Goal: Check status: Check status

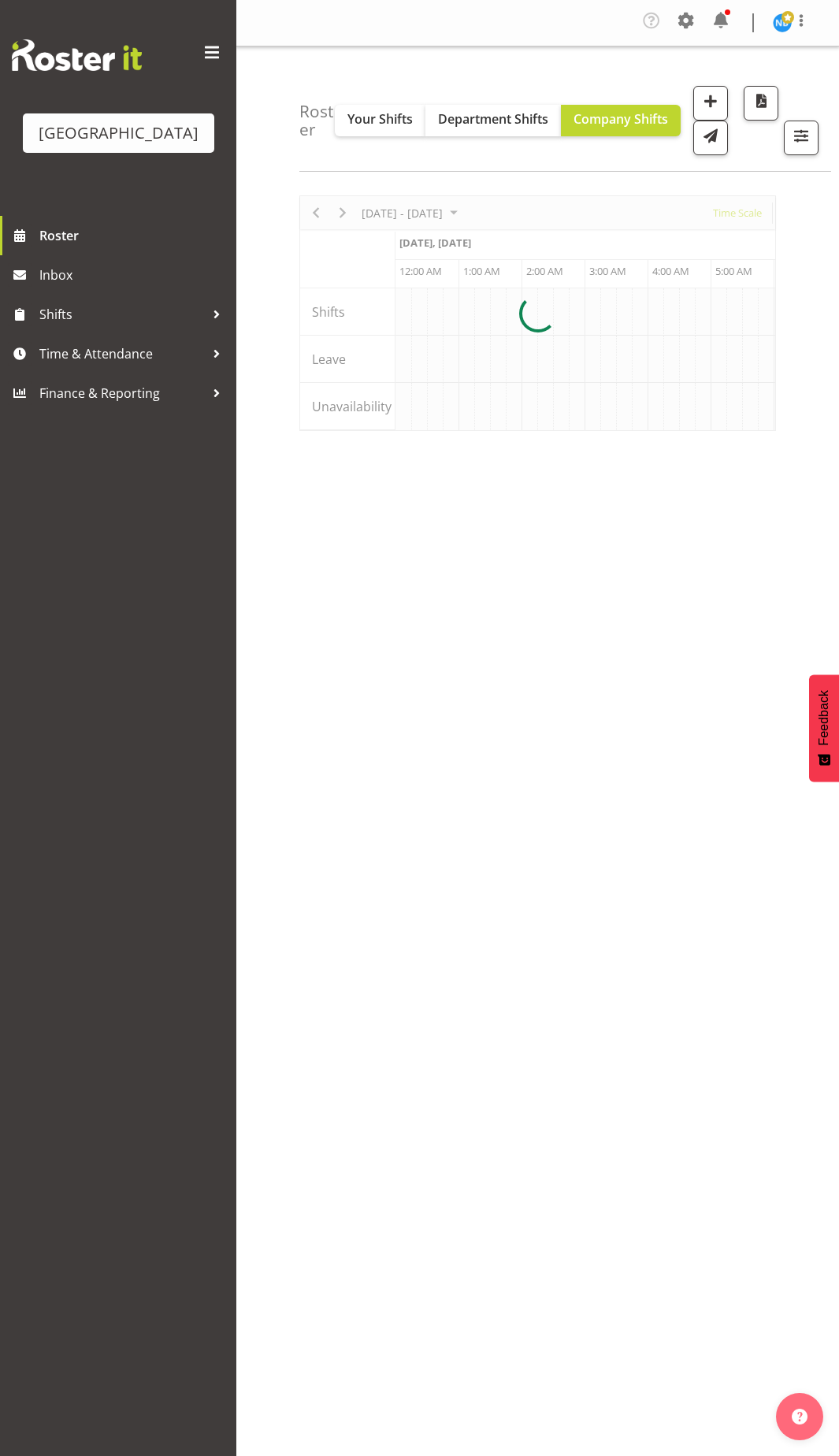
scroll to position [0, 4536]
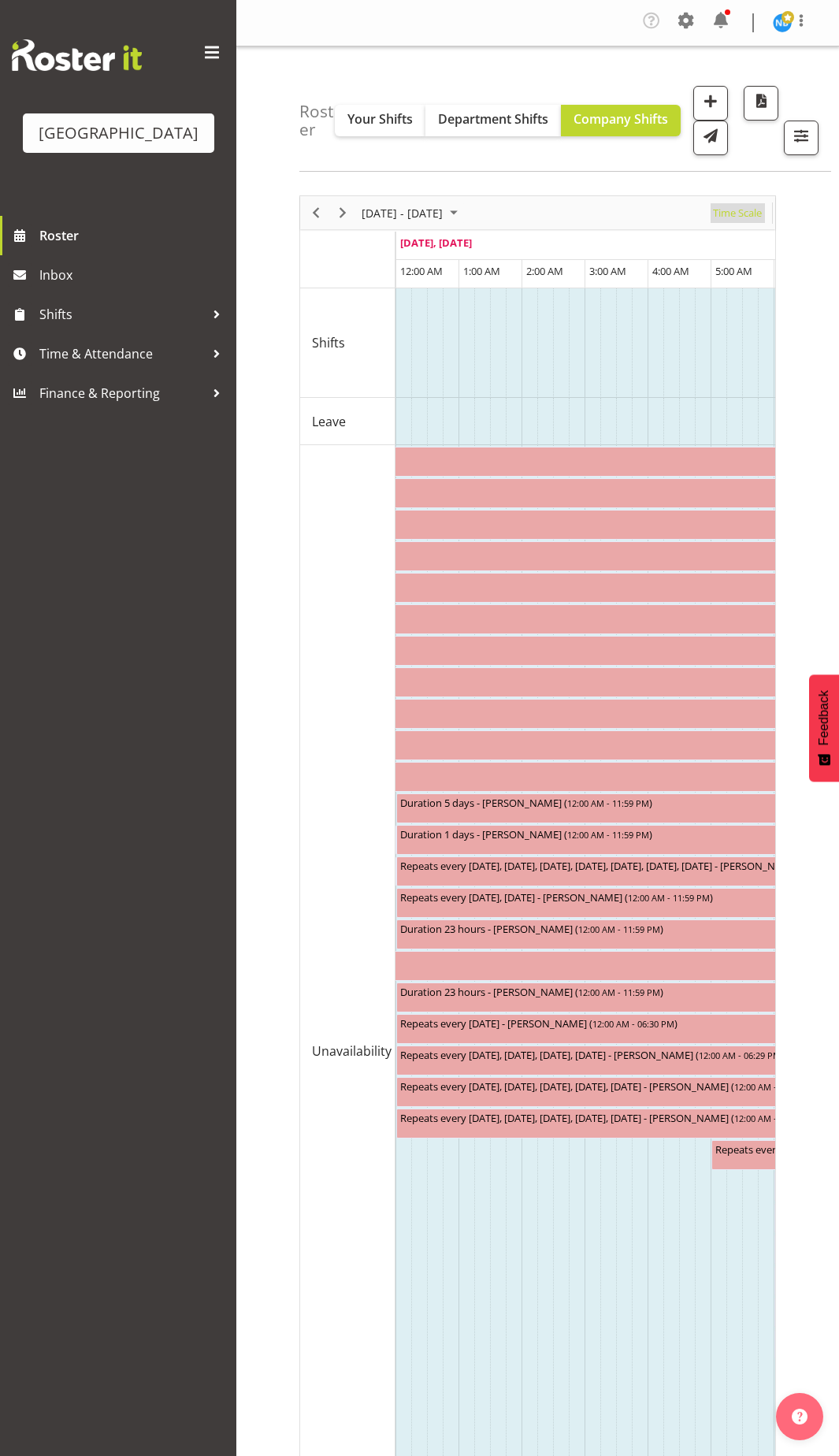
click at [746, 213] on span "Time Scale" at bounding box center [737, 213] width 52 height 20
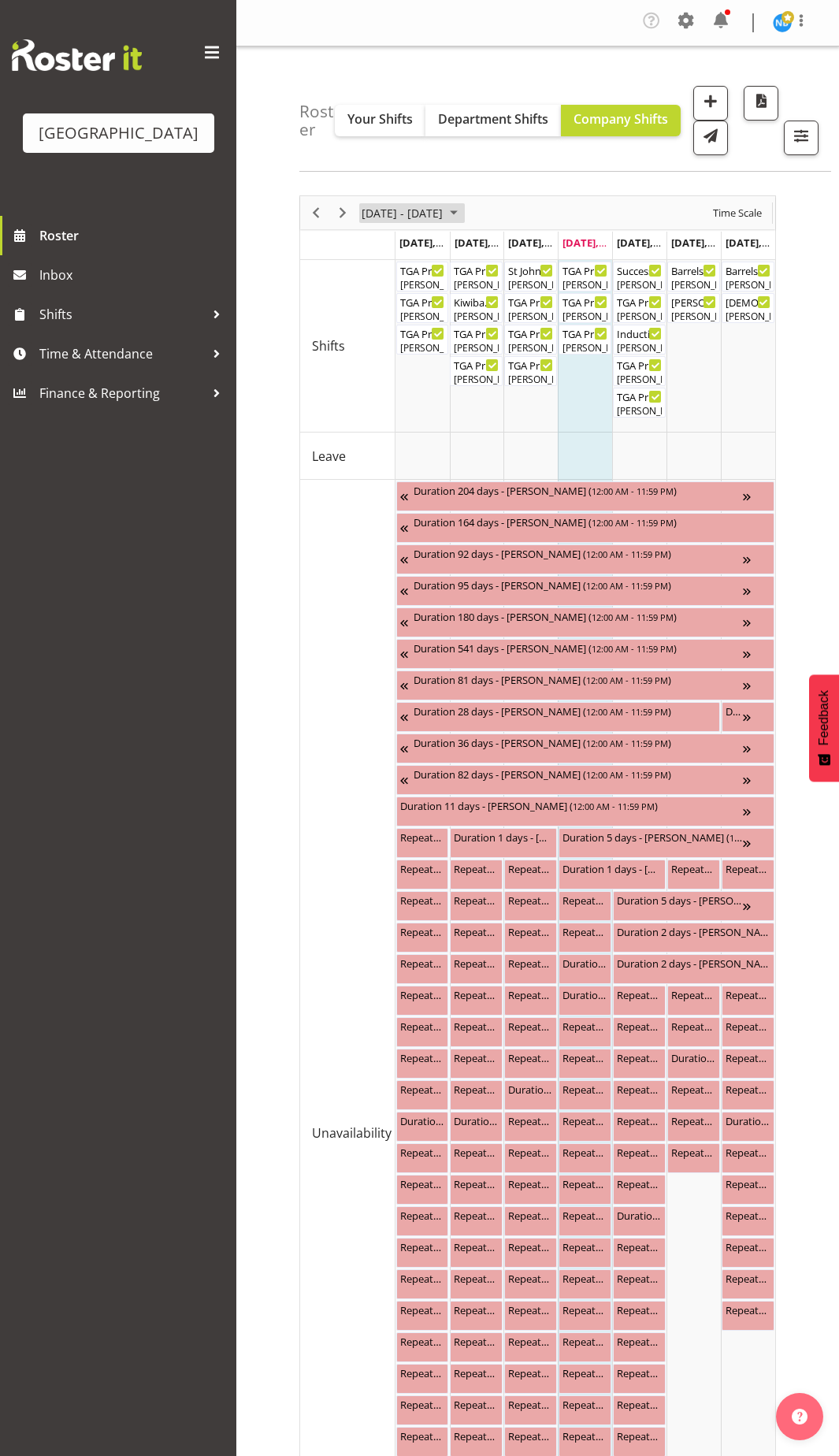
click at [372, 213] on span "[DATE] - [DATE]" at bounding box center [402, 213] width 84 height 20
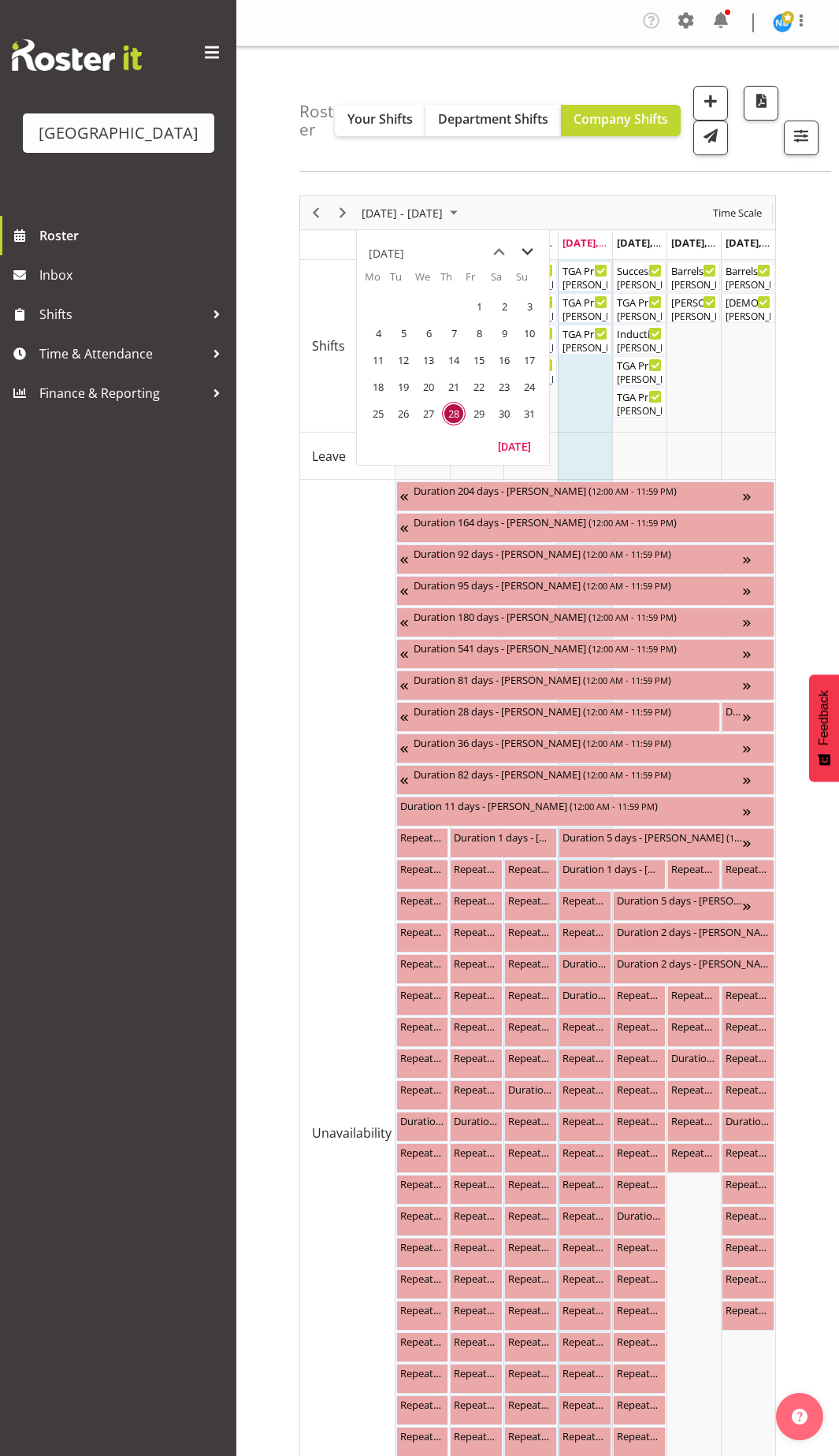
click at [527, 252] on span "next month" at bounding box center [527, 252] width 28 height 29
click at [484, 331] on span "12" at bounding box center [479, 333] width 24 height 24
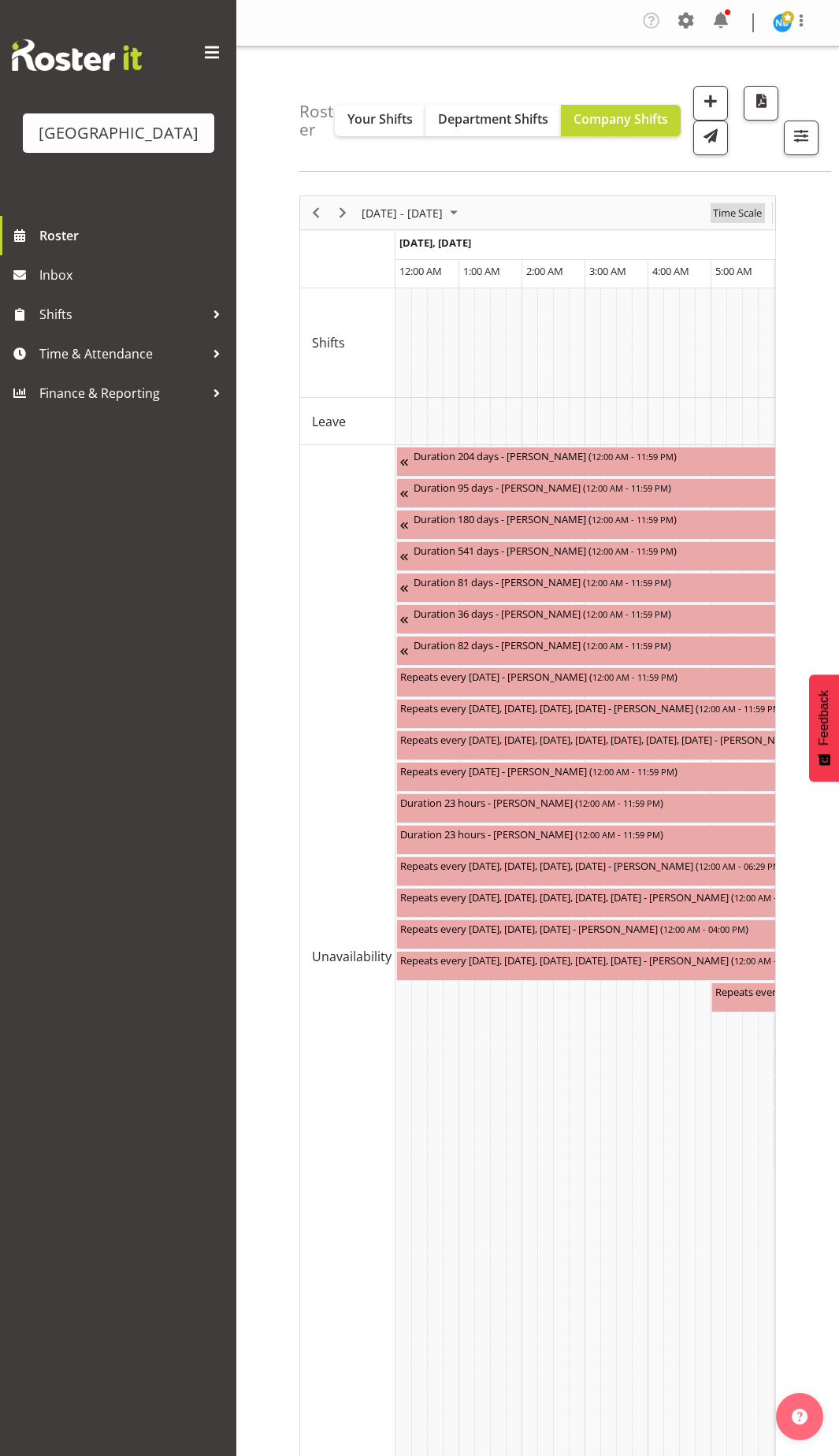
click at [715, 214] on span "Time Scale" at bounding box center [737, 213] width 52 height 20
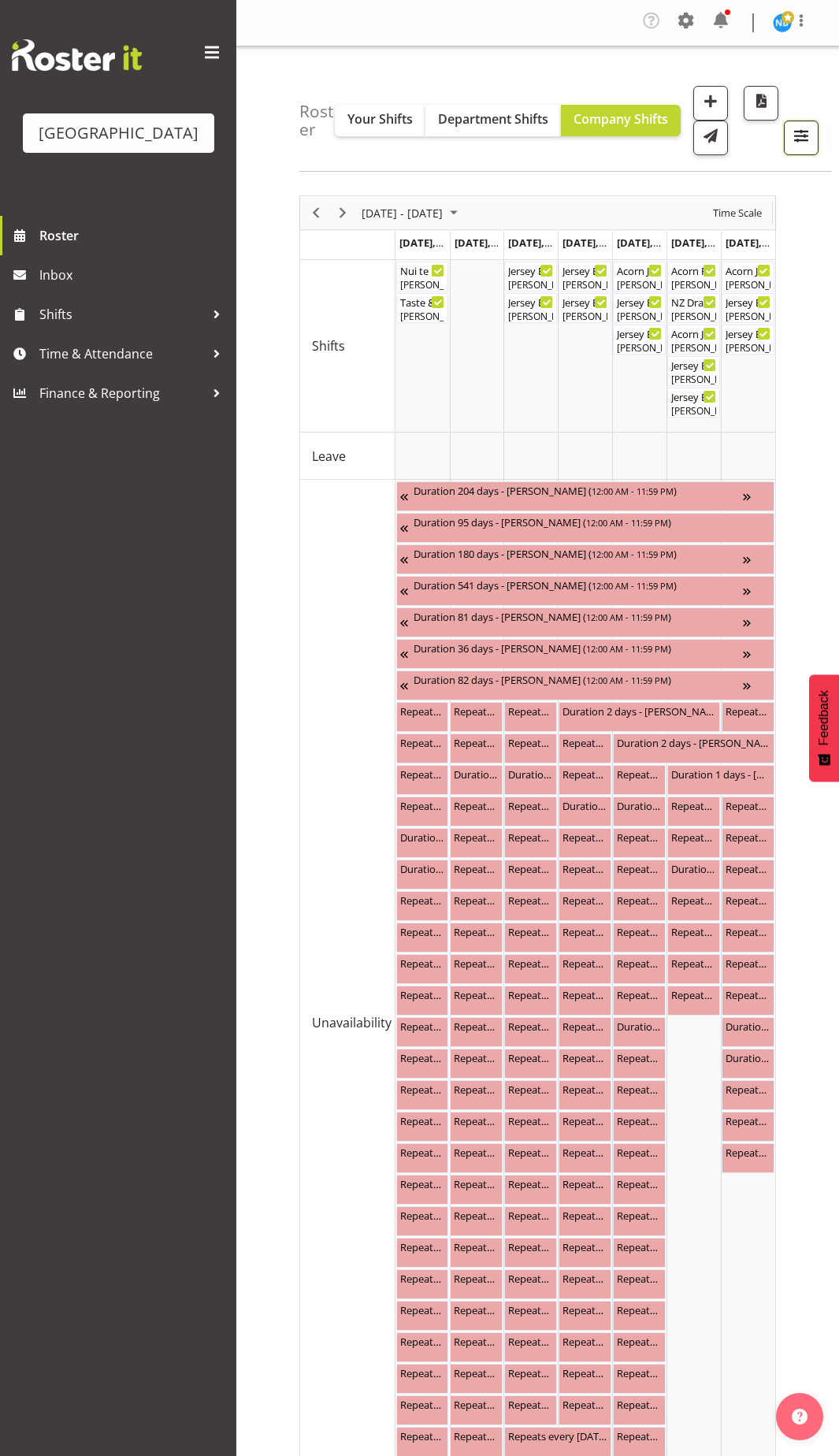
click at [799, 149] on span "button" at bounding box center [802, 141] width 6 height 19
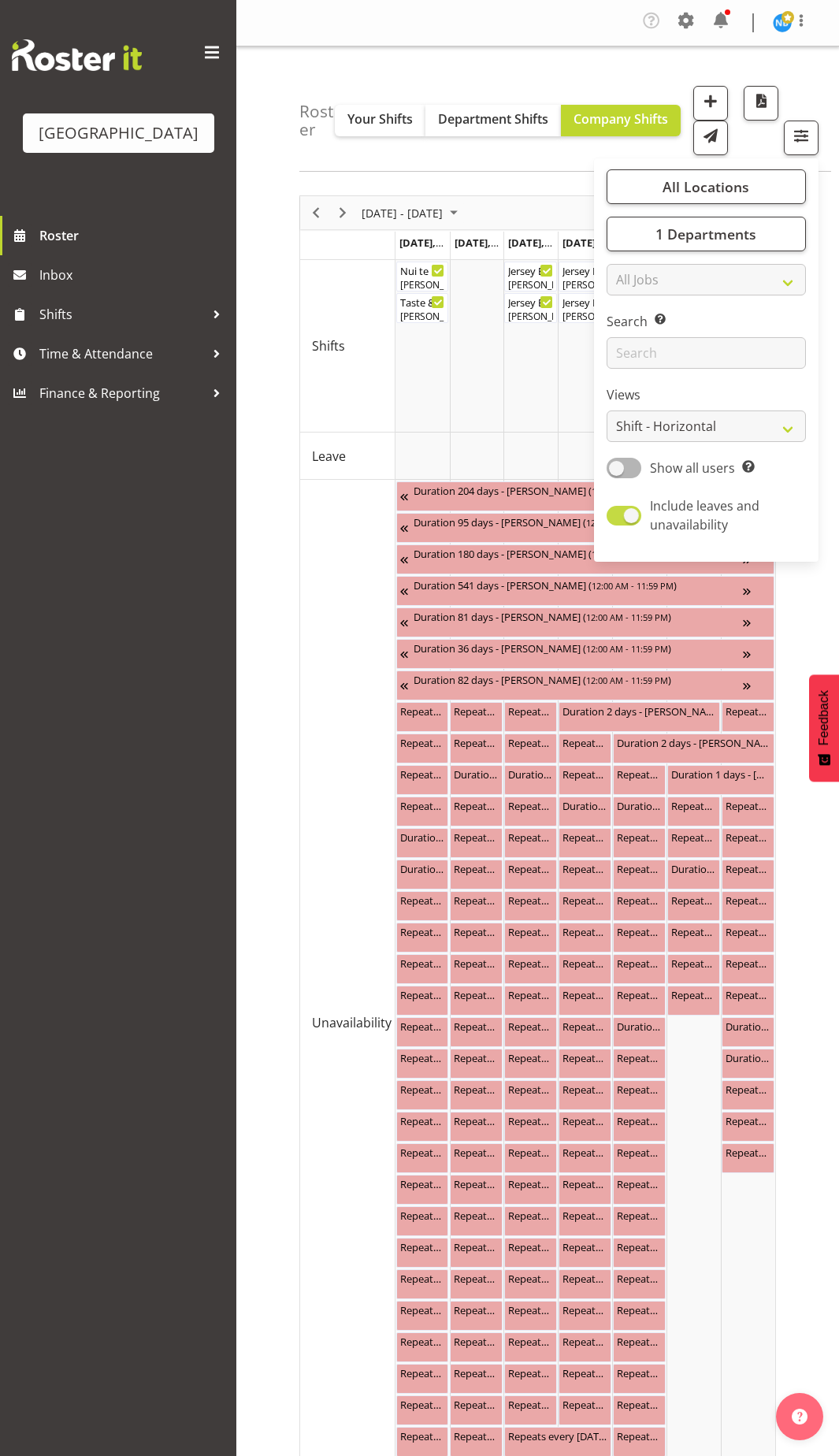
click at [706, 514] on span "Include leaves and unavailability" at bounding box center [704, 515] width 110 height 36
click at [616, 514] on input "Include leaves and unavailability" at bounding box center [612, 515] width 11 height 11
checkbox input "false"
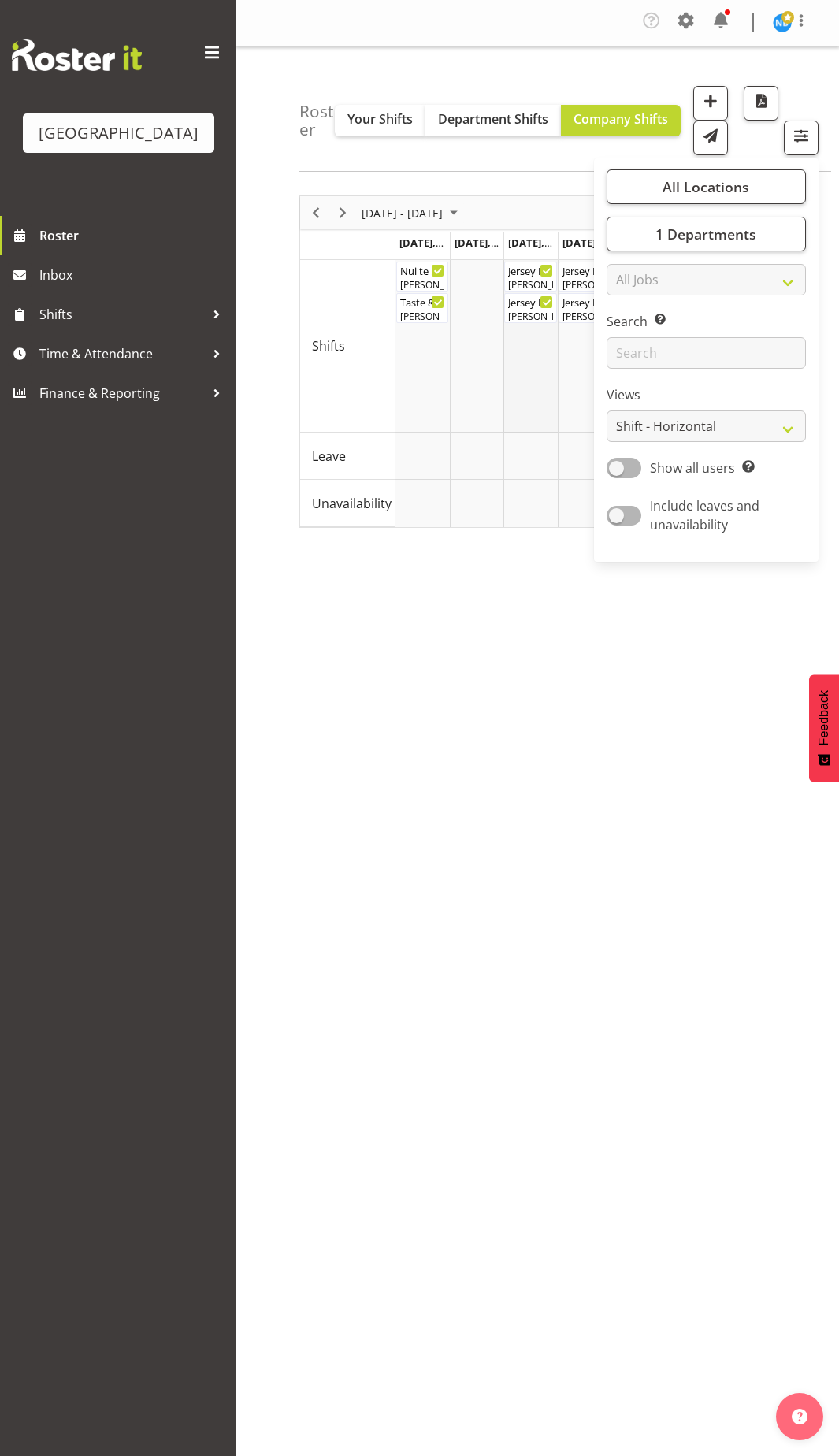
click at [533, 388] on td "Timeline Week of September 12, 2025" at bounding box center [530, 346] width 54 height 172
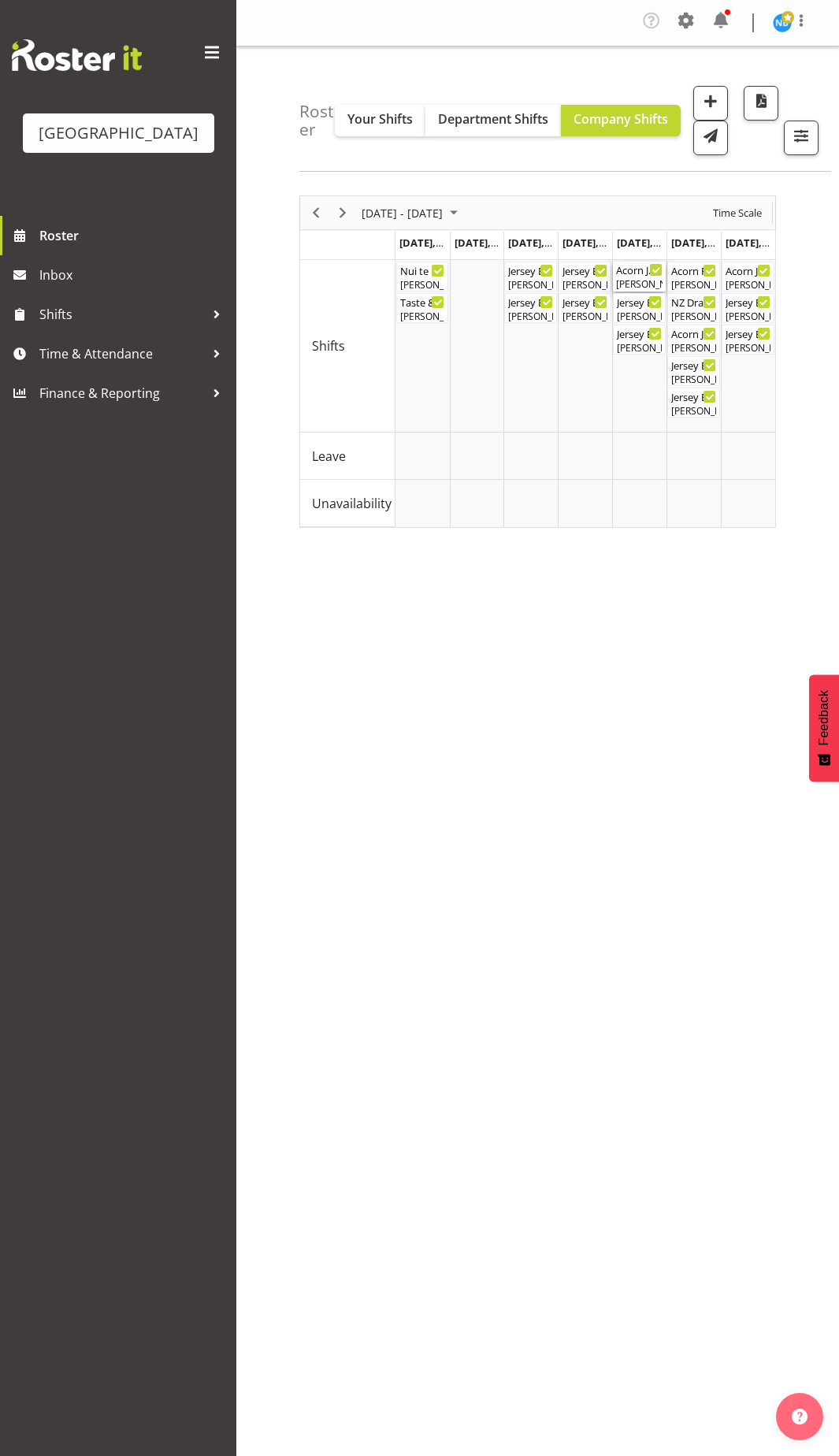
click at [643, 278] on div "[PERSON_NAME]" at bounding box center [638, 284] width 47 height 14
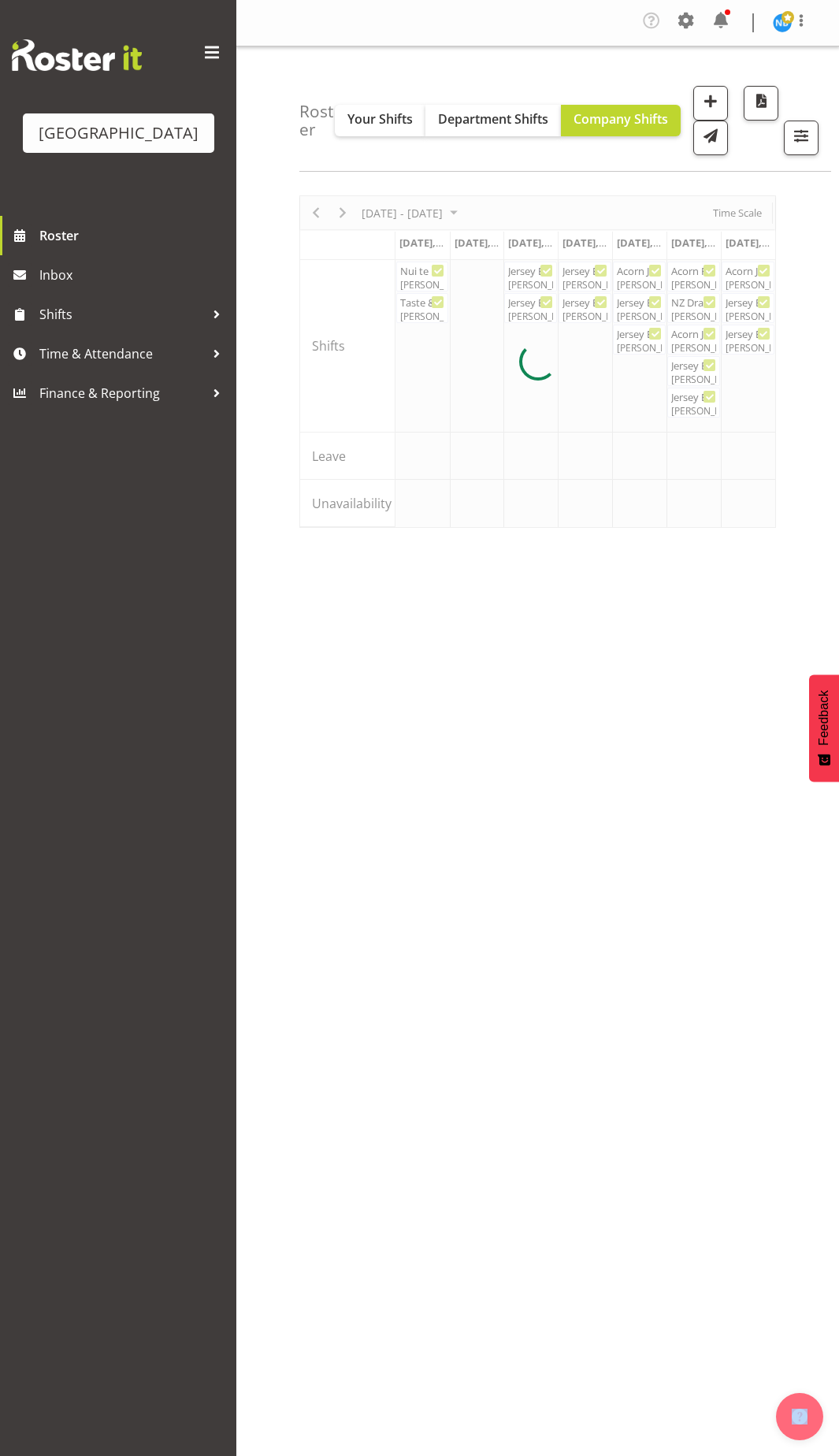
click at [643, 278] on div at bounding box center [537, 361] width 477 height 333
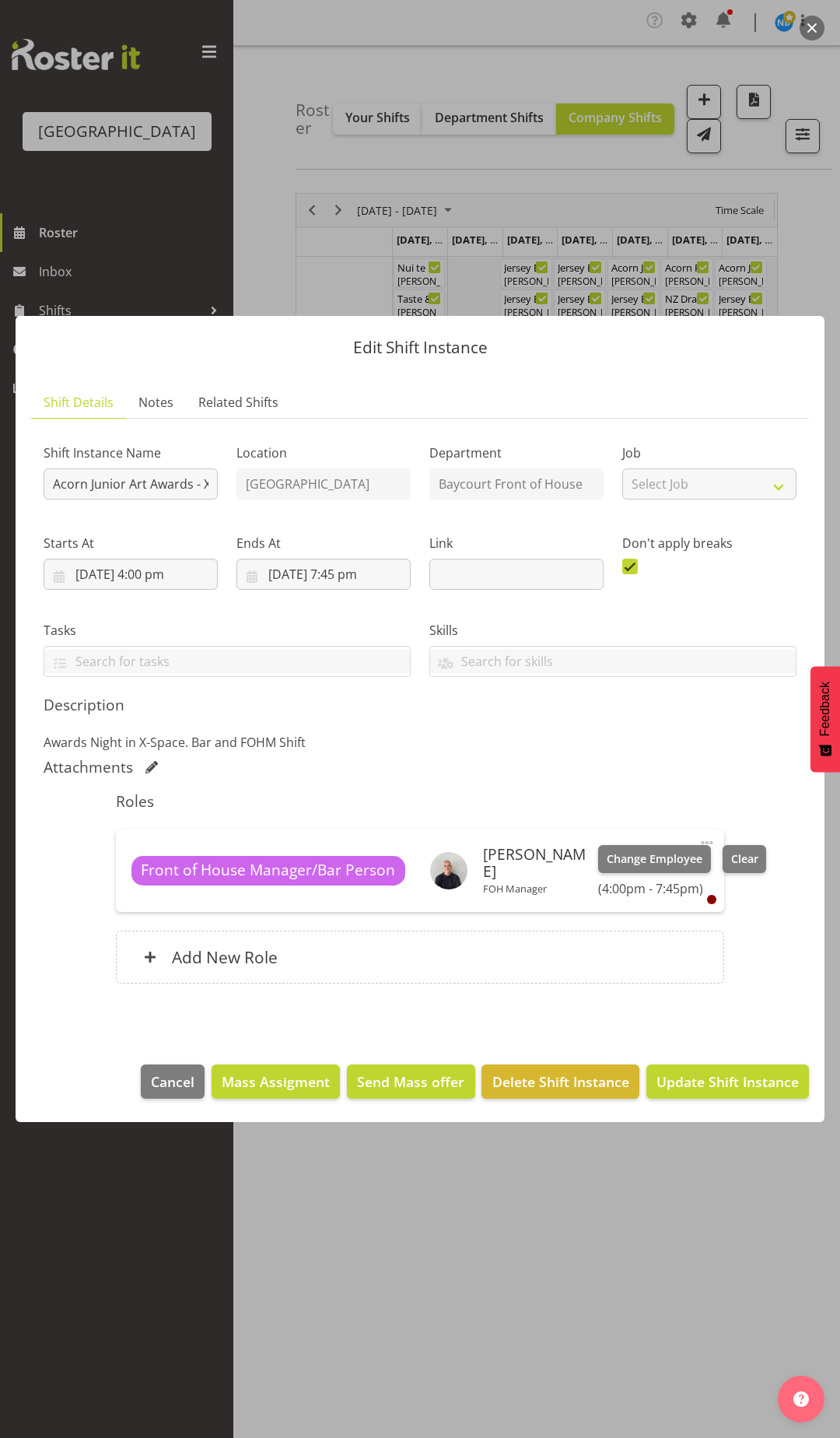
click at [472, 211] on div at bounding box center [420, 719] width 840 height 1438
